Goal: Transaction & Acquisition: Purchase product/service

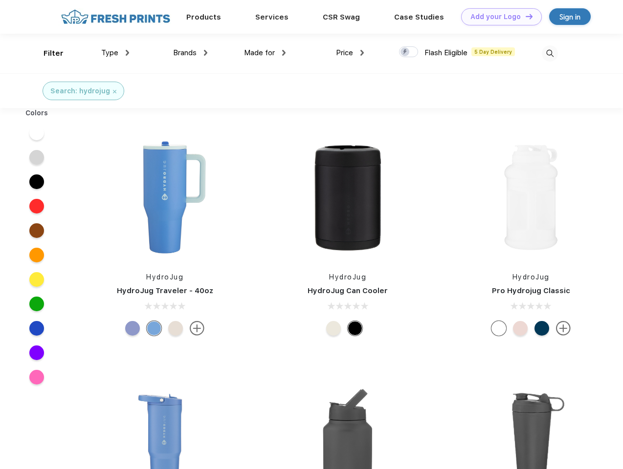
click at [498, 17] on link "Add your Logo Design Tool" at bounding box center [501, 16] width 81 height 17
click at [0, 0] on div "Design Tool" at bounding box center [0, 0] width 0 height 0
click at [525, 16] on link "Add your Logo Design Tool" at bounding box center [501, 16] width 81 height 17
click at [47, 53] on div "Filter" at bounding box center [54, 53] width 20 height 11
click at [115, 53] on span "Type" at bounding box center [109, 52] width 17 height 9
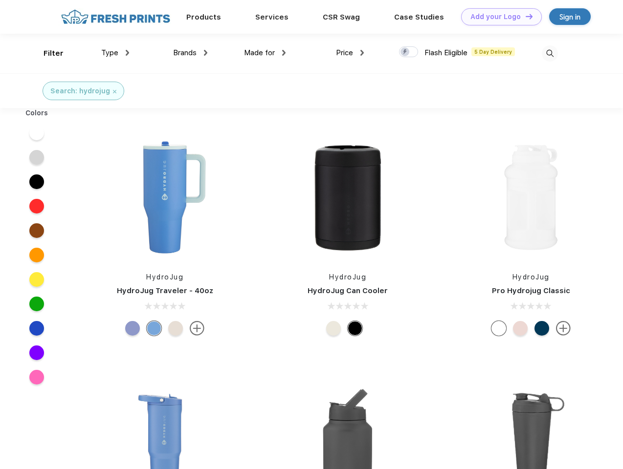
click at [190, 53] on span "Brands" at bounding box center [184, 52] width 23 height 9
click at [265, 53] on span "Made for" at bounding box center [259, 52] width 31 height 9
click at [350, 53] on span "Price" at bounding box center [344, 52] width 17 height 9
click at [409, 52] on div at bounding box center [408, 51] width 19 height 11
click at [405, 52] on input "checkbox" at bounding box center [402, 49] width 6 height 6
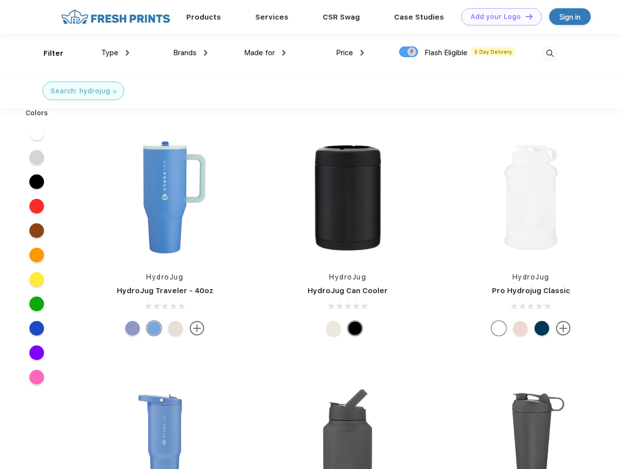
click at [550, 53] on img at bounding box center [550, 53] width 16 height 16
